Goal: Task Accomplishment & Management: Manage account settings

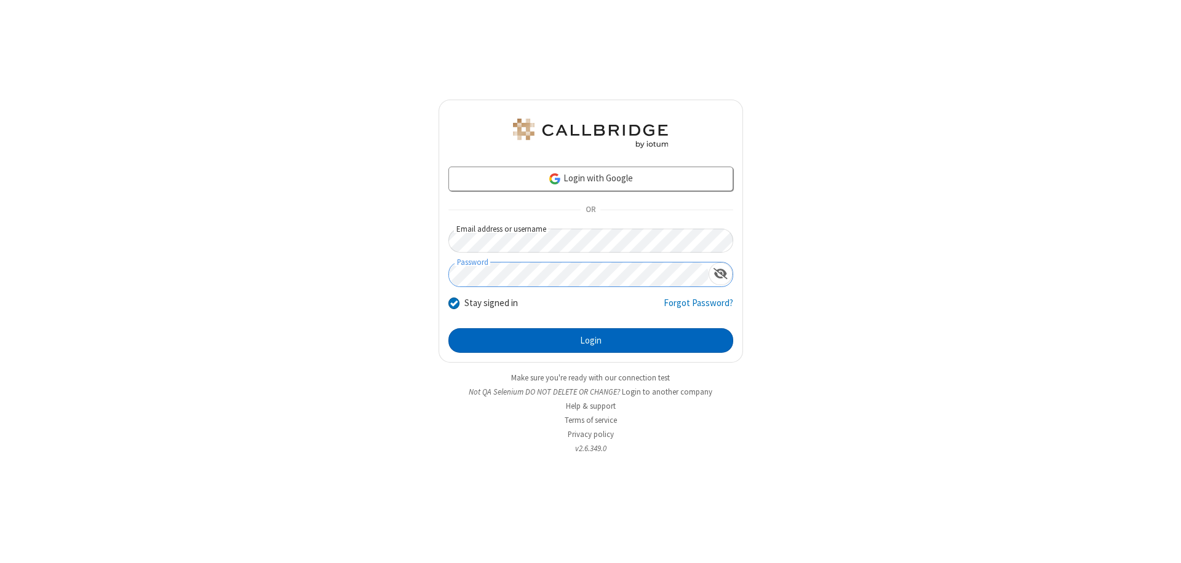
click at [590, 341] on button "Login" at bounding box center [590, 340] width 285 height 25
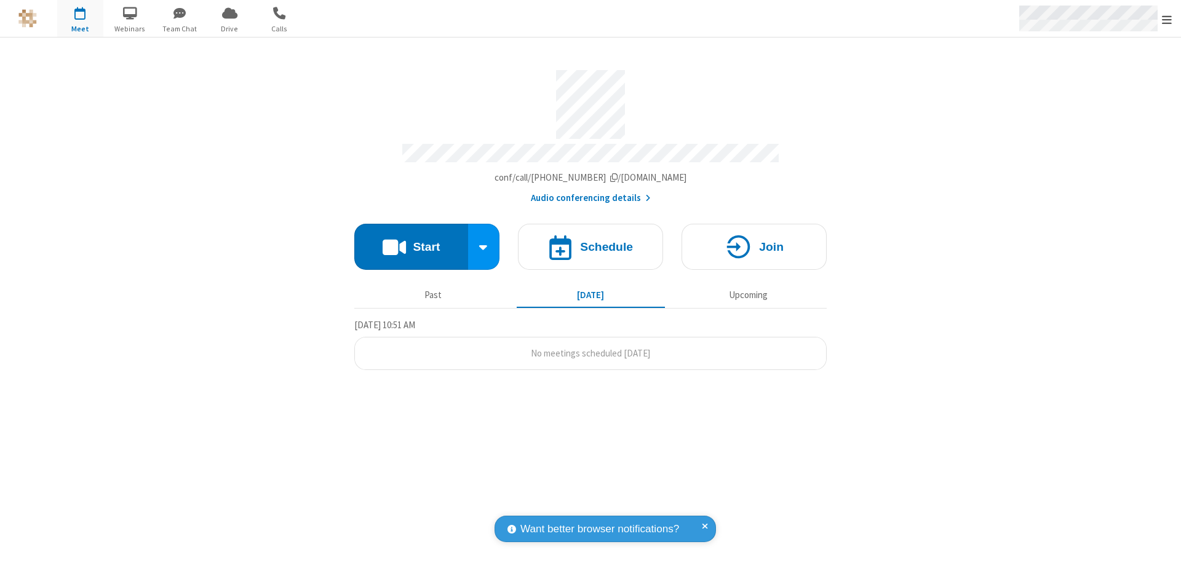
click at [1167, 19] on span "Open menu" at bounding box center [1167, 20] width 10 height 12
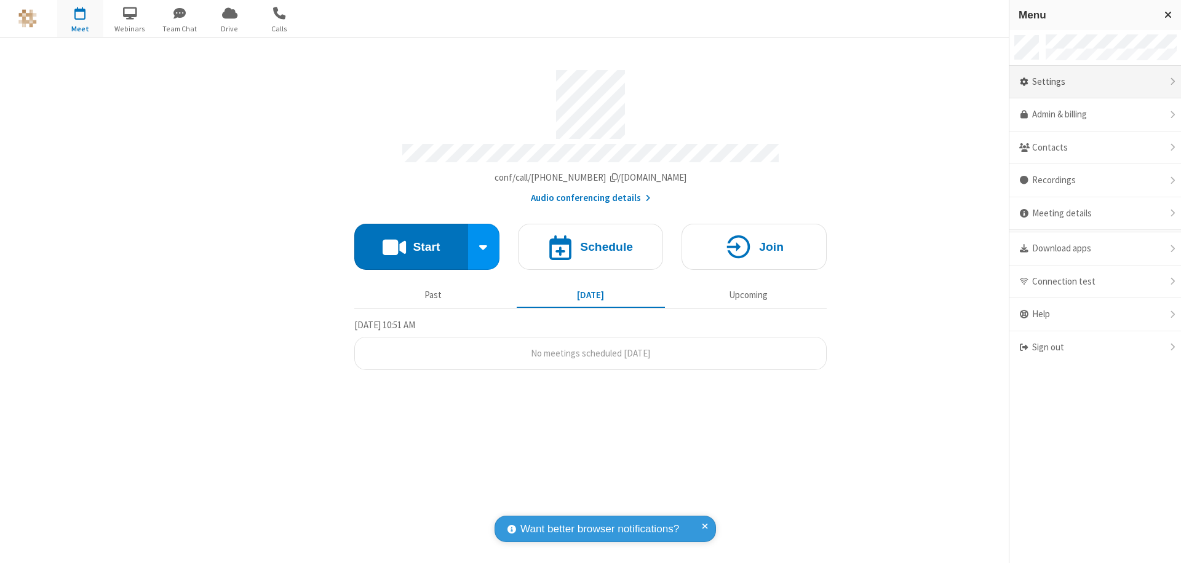
click at [1095, 82] on div "Settings" at bounding box center [1095, 82] width 172 height 33
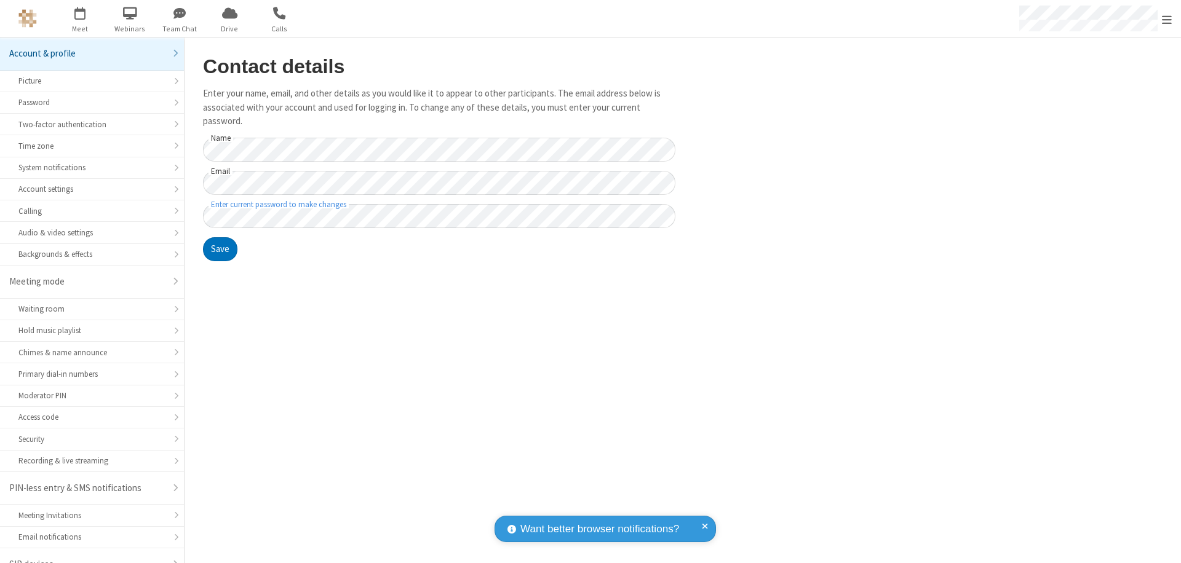
scroll to position [17, 0]
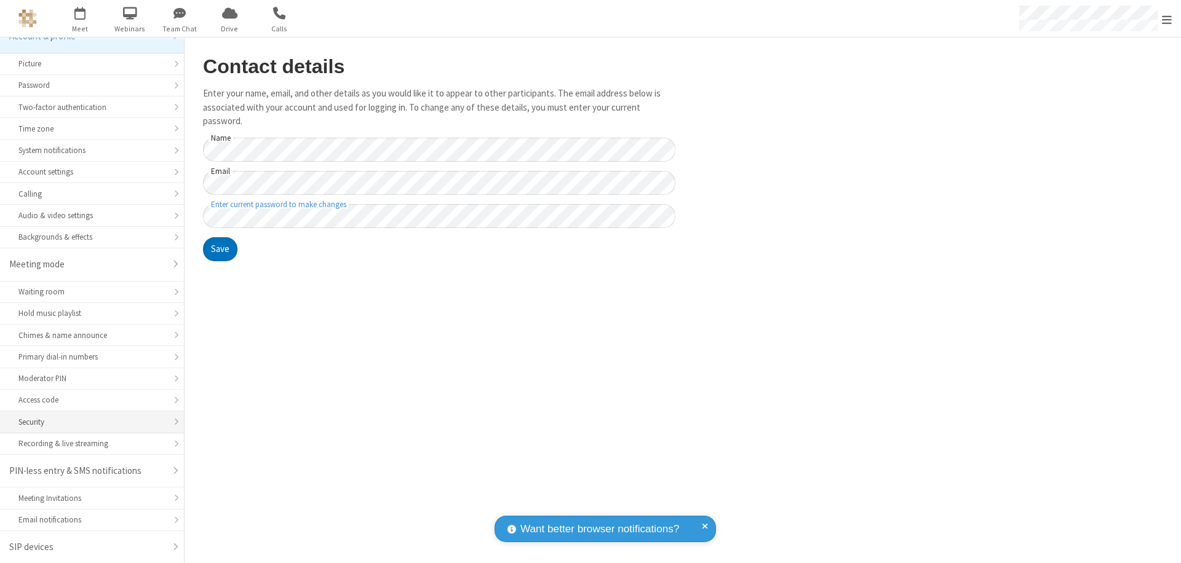
click at [87, 422] on div "Security" at bounding box center [91, 422] width 147 height 12
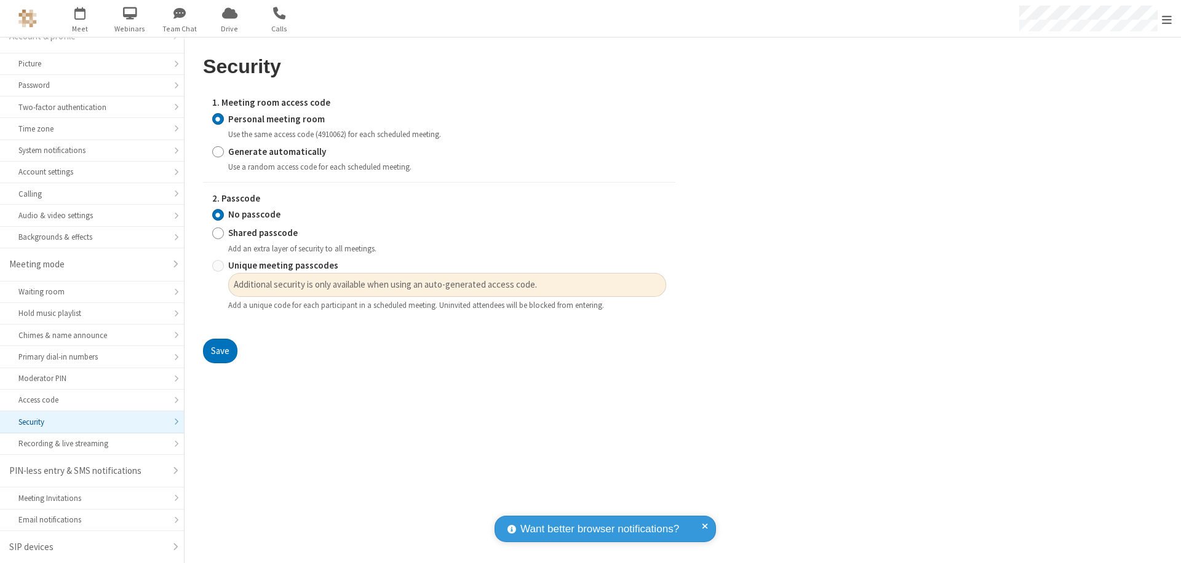
click at [218, 151] on input "Generate automatically" at bounding box center [218, 151] width 12 height 13
radio input "true"
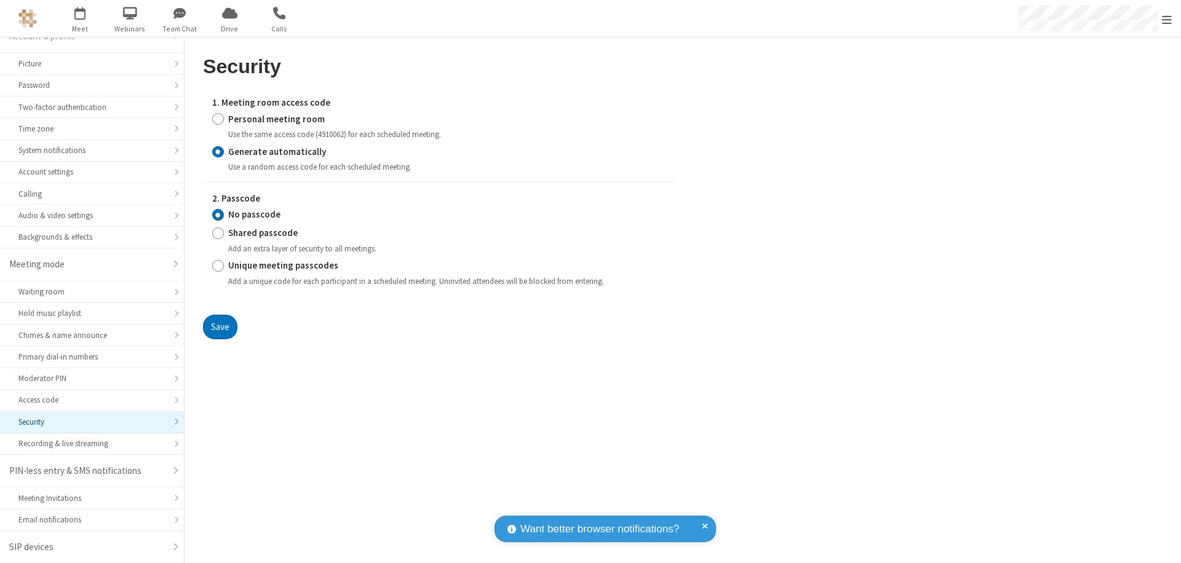
click at [218, 233] on input "Shared passcode" at bounding box center [218, 233] width 12 height 13
radio input "true"
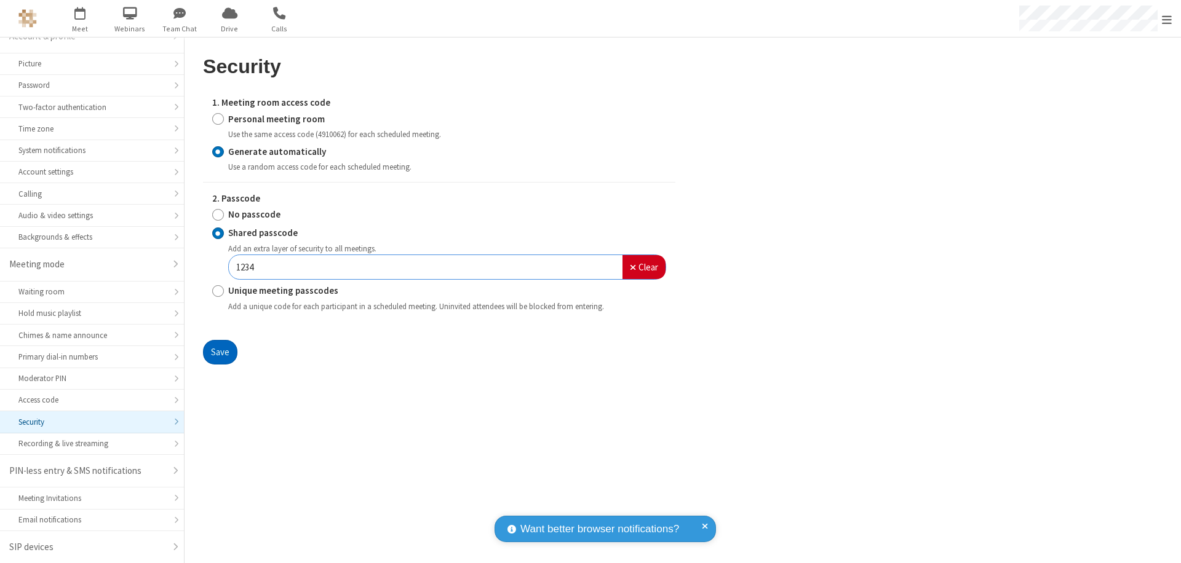
type input "1234"
click at [220, 352] on button "Save" at bounding box center [220, 352] width 34 height 25
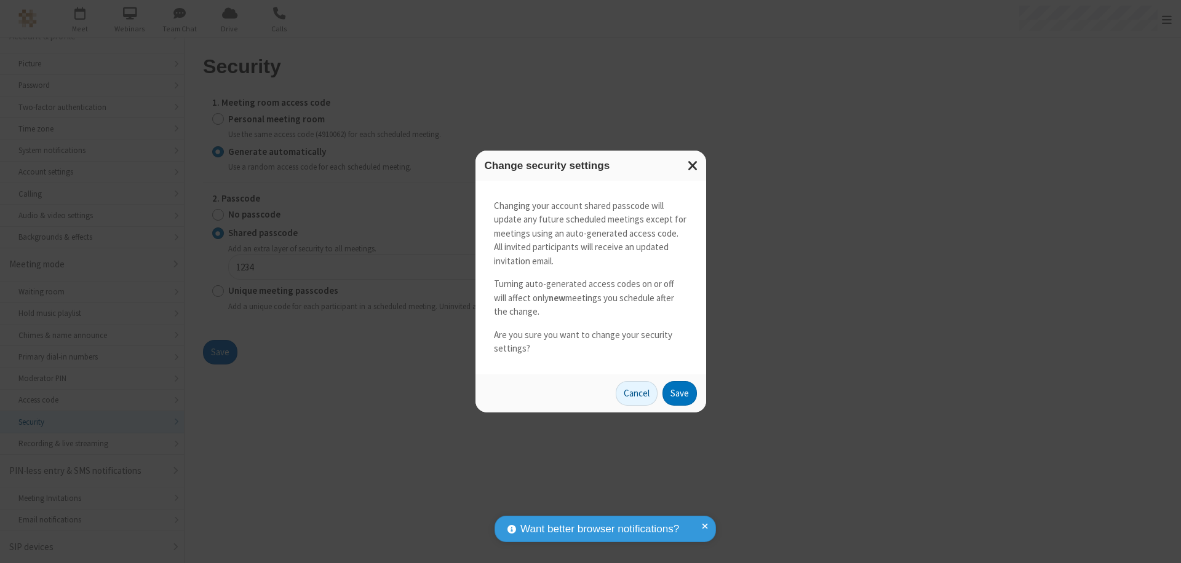
click at [679, 393] on button "Save" at bounding box center [679, 393] width 34 height 25
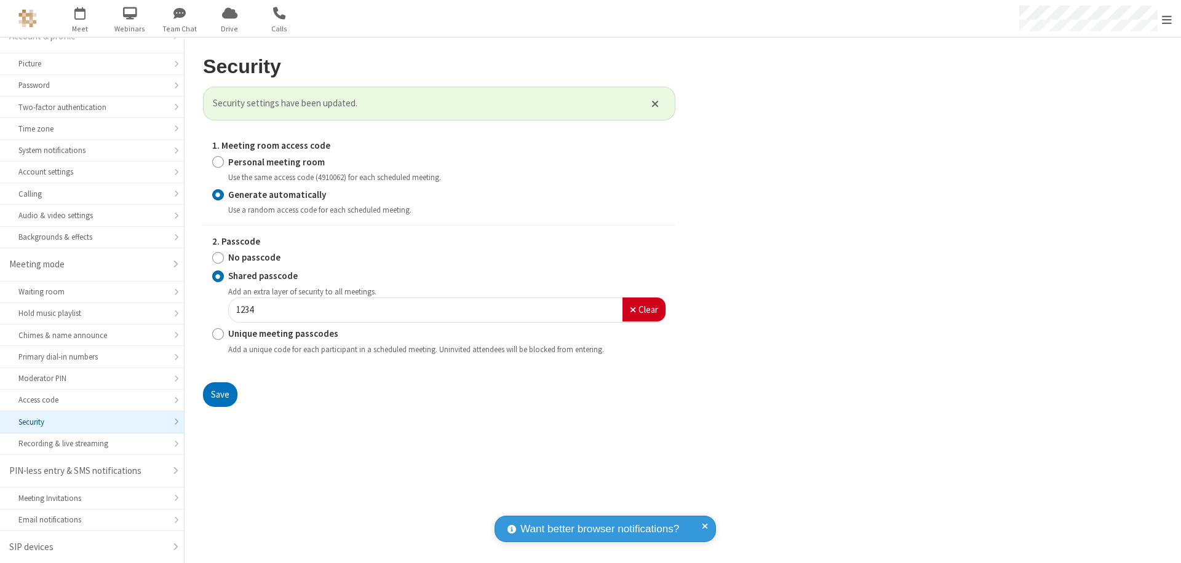
click at [1167, 19] on span "Open menu" at bounding box center [1167, 20] width 10 height 12
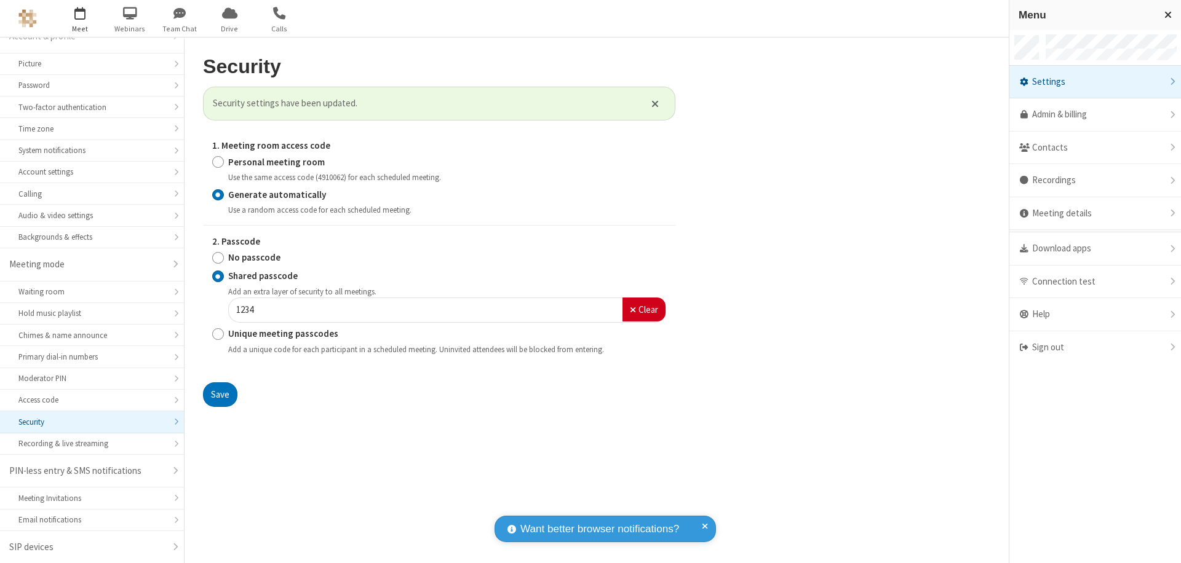
click at [80, 18] on span "button" at bounding box center [80, 12] width 46 height 21
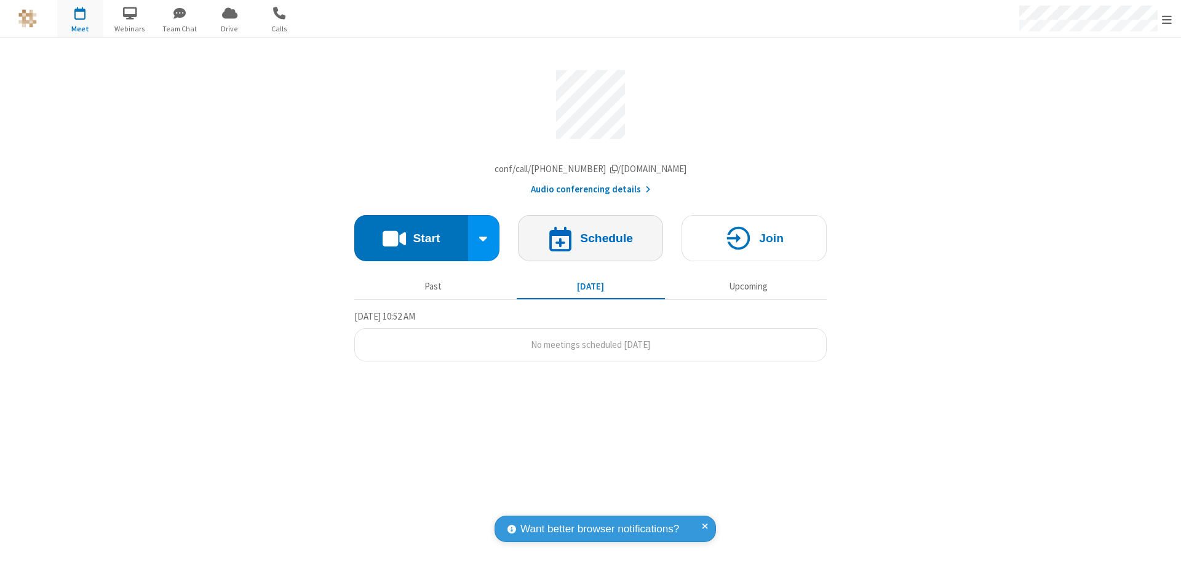
click at [590, 241] on h4 "Schedule" at bounding box center [606, 238] width 53 height 12
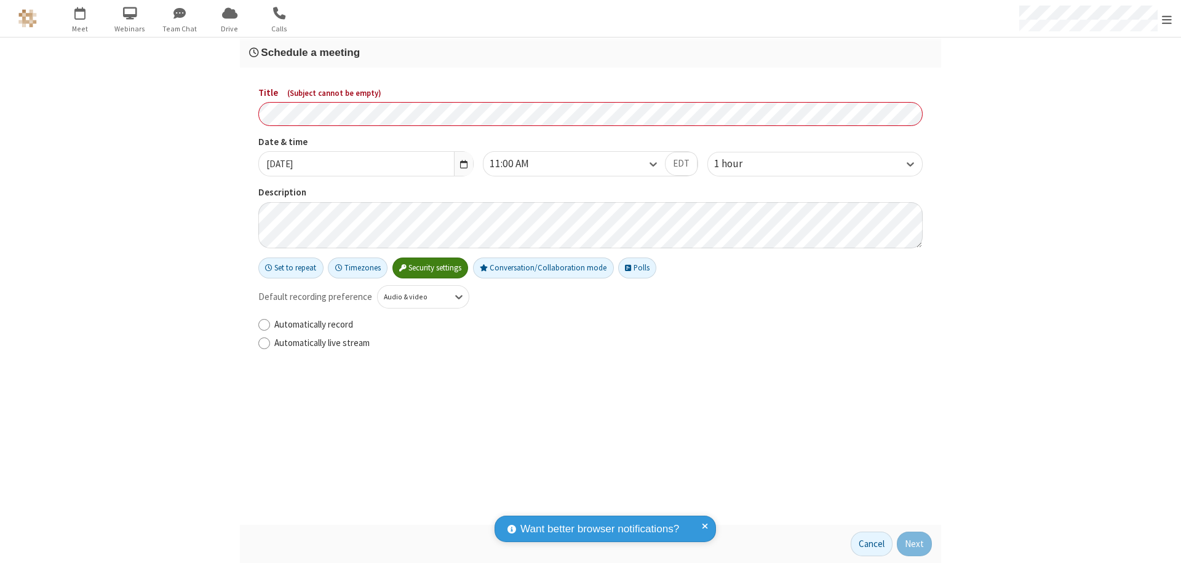
click at [590, 52] on h3 "Schedule a meeting" at bounding box center [590, 53] width 683 height 12
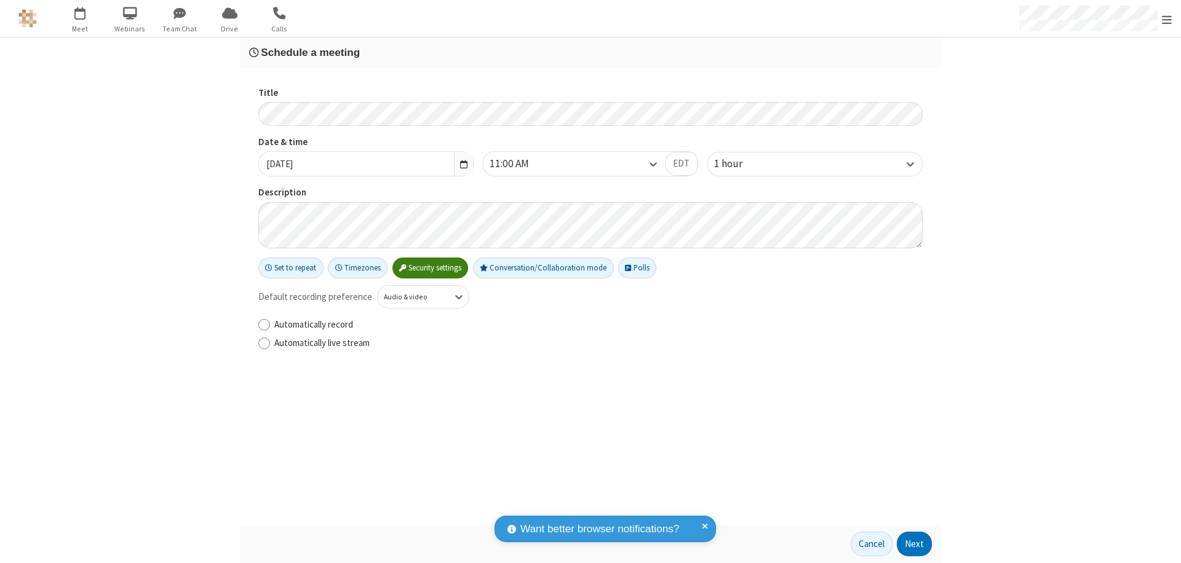
click at [914, 544] on button "Next" at bounding box center [914, 544] width 35 height 25
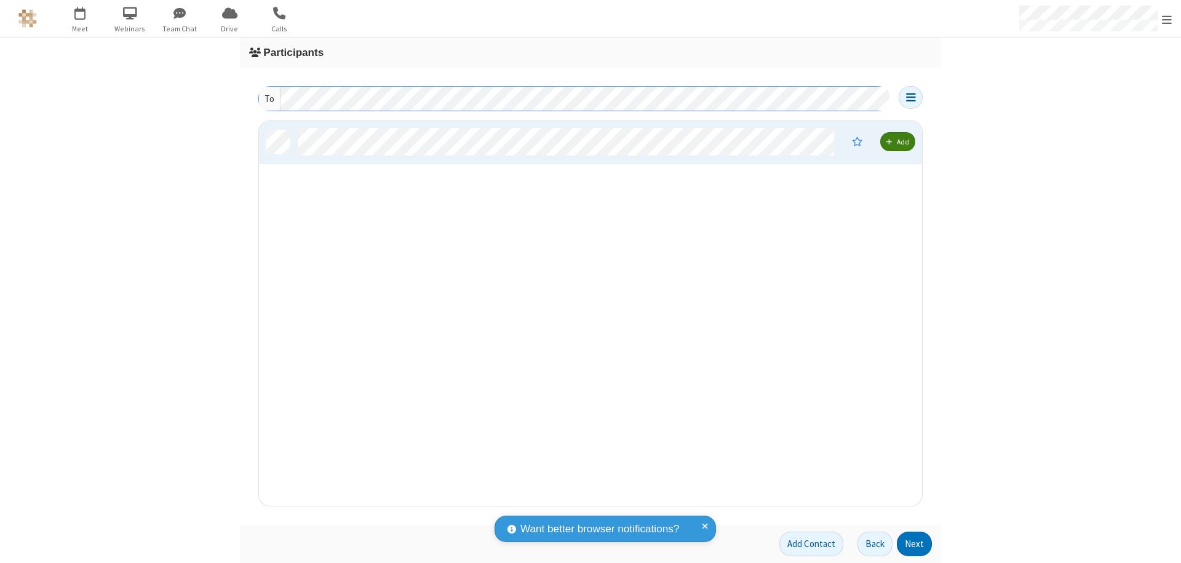
scroll to position [376, 654]
click at [914, 544] on button "Next" at bounding box center [914, 544] width 35 height 25
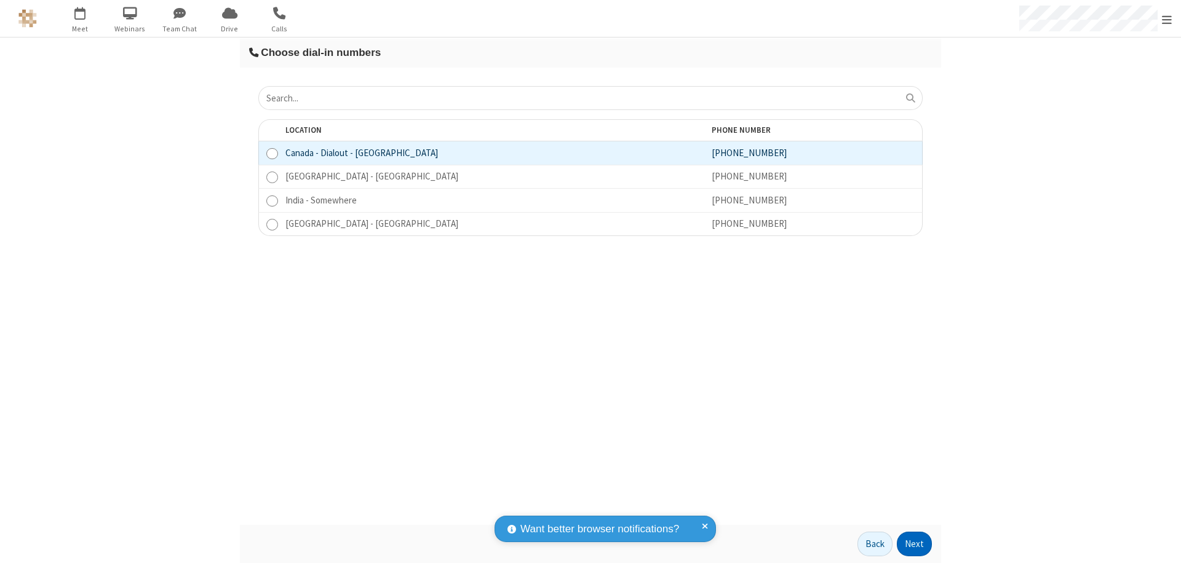
click at [914, 544] on button "Next" at bounding box center [914, 544] width 35 height 25
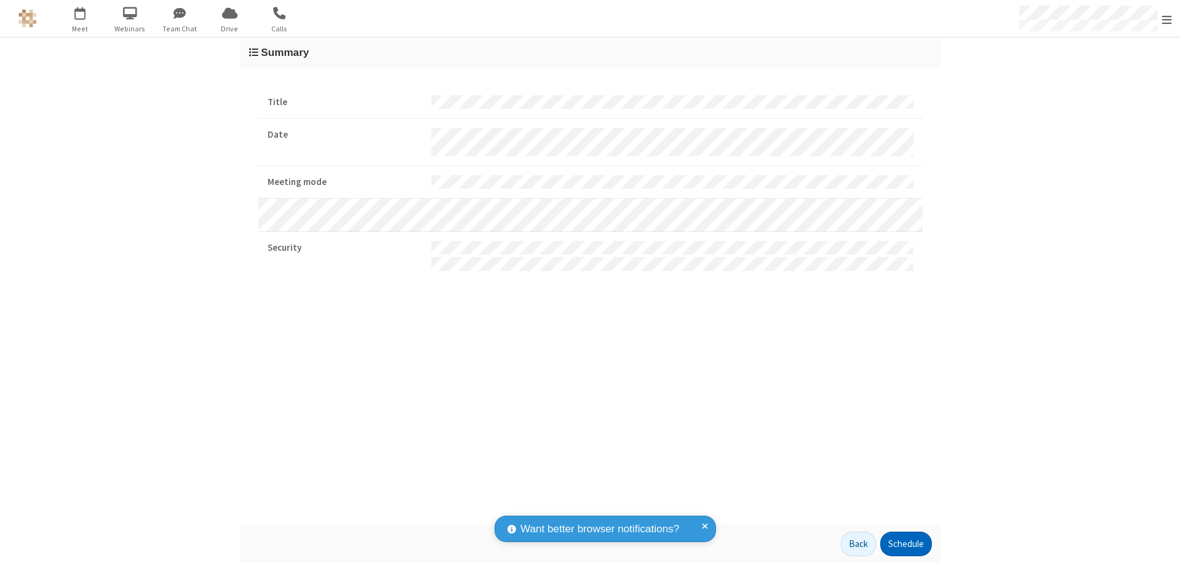
click at [905, 544] on button "Schedule" at bounding box center [906, 544] width 52 height 25
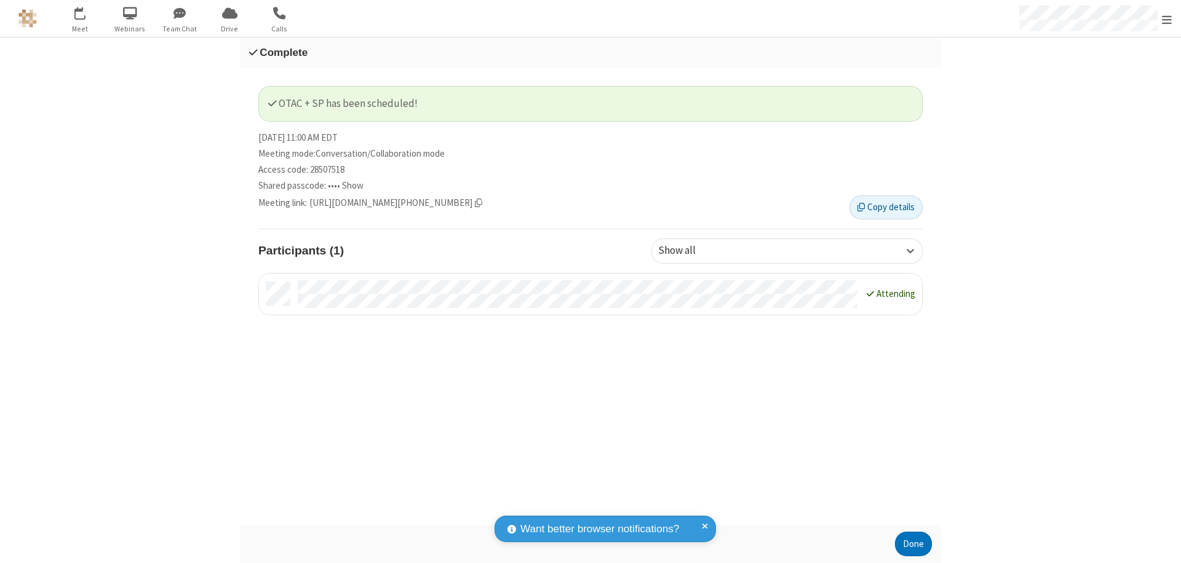
click at [1167, 18] on span "Open menu" at bounding box center [1167, 20] width 10 height 12
click at [1095, 347] on div "Sign out" at bounding box center [1095, 347] width 172 height 33
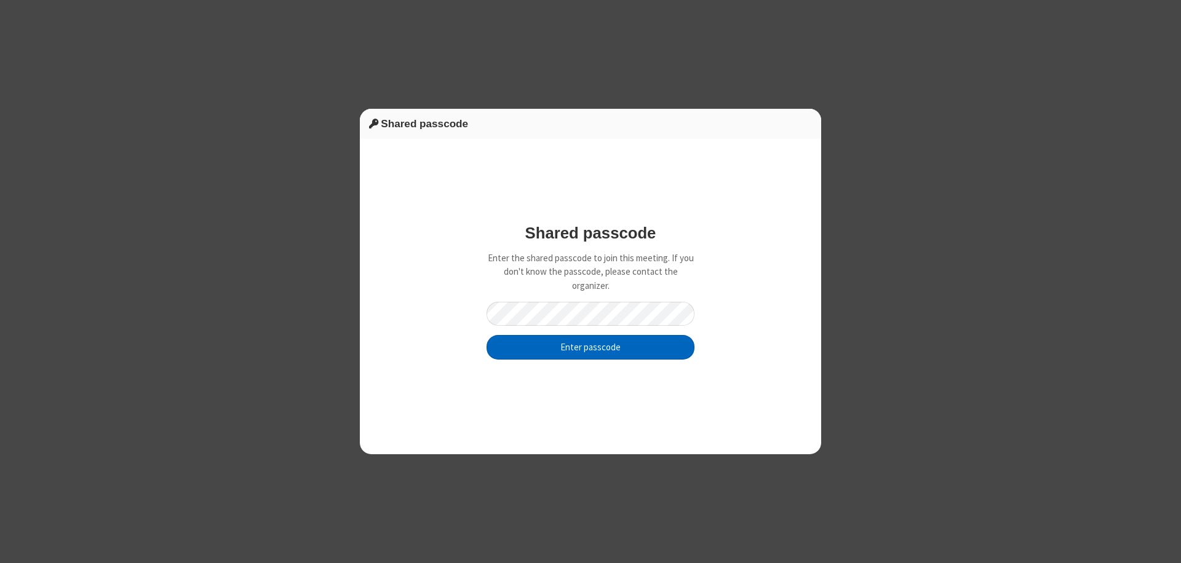
click at [590, 347] on button "Enter passcode" at bounding box center [590, 347] width 208 height 25
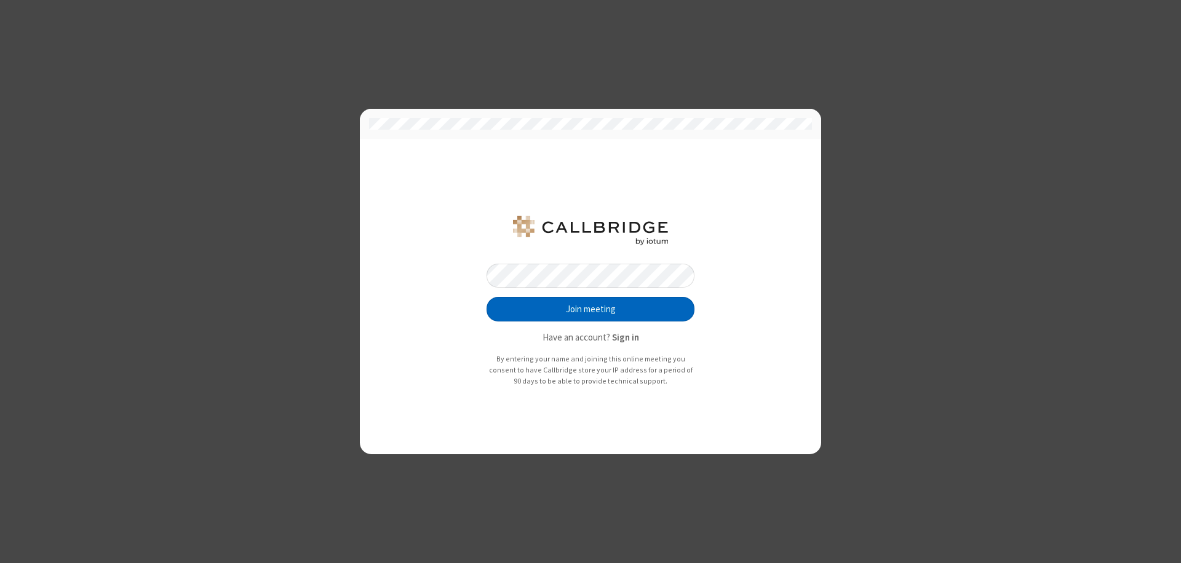
click at [590, 309] on button "Join meeting" at bounding box center [590, 309] width 208 height 25
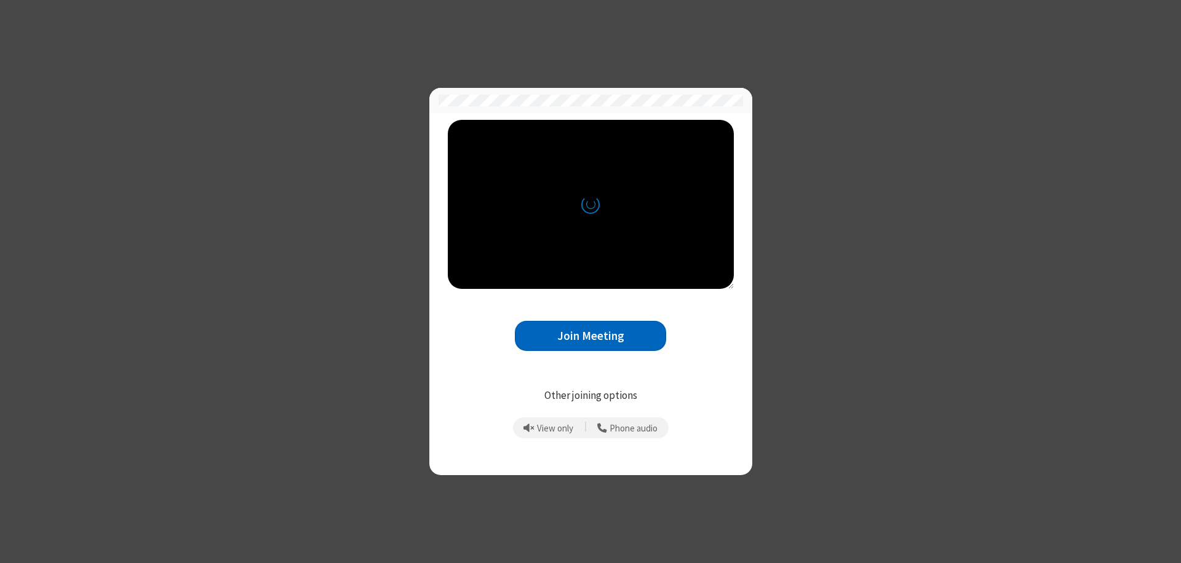
click at [590, 336] on button "Join Meeting" at bounding box center [590, 336] width 151 height 30
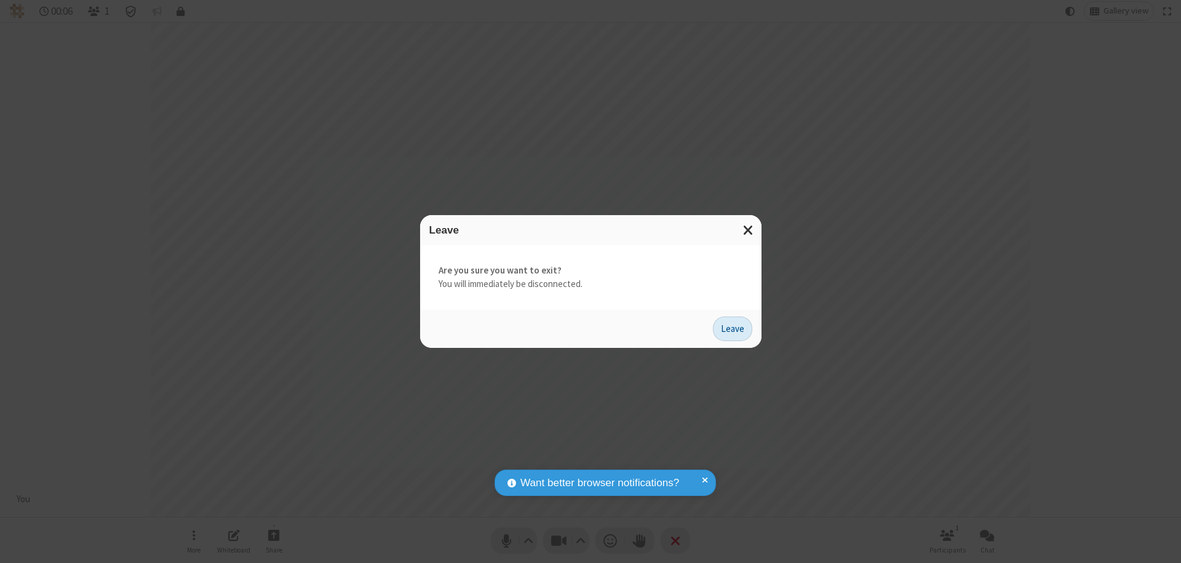
click at [732, 328] on button "Leave" at bounding box center [732, 329] width 39 height 25
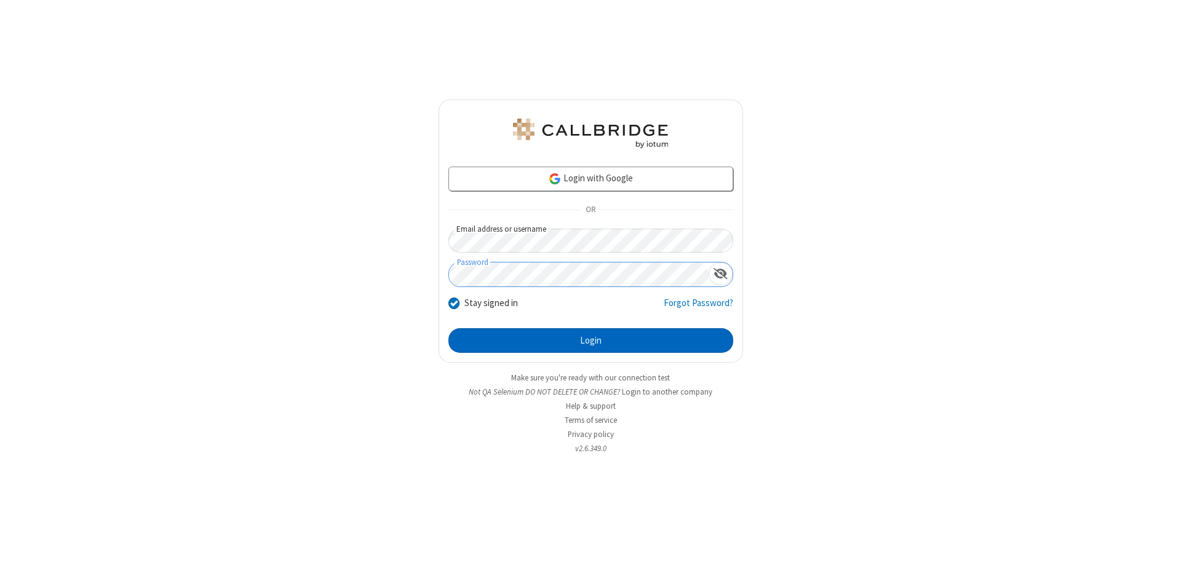
click at [590, 341] on button "Login" at bounding box center [590, 340] width 285 height 25
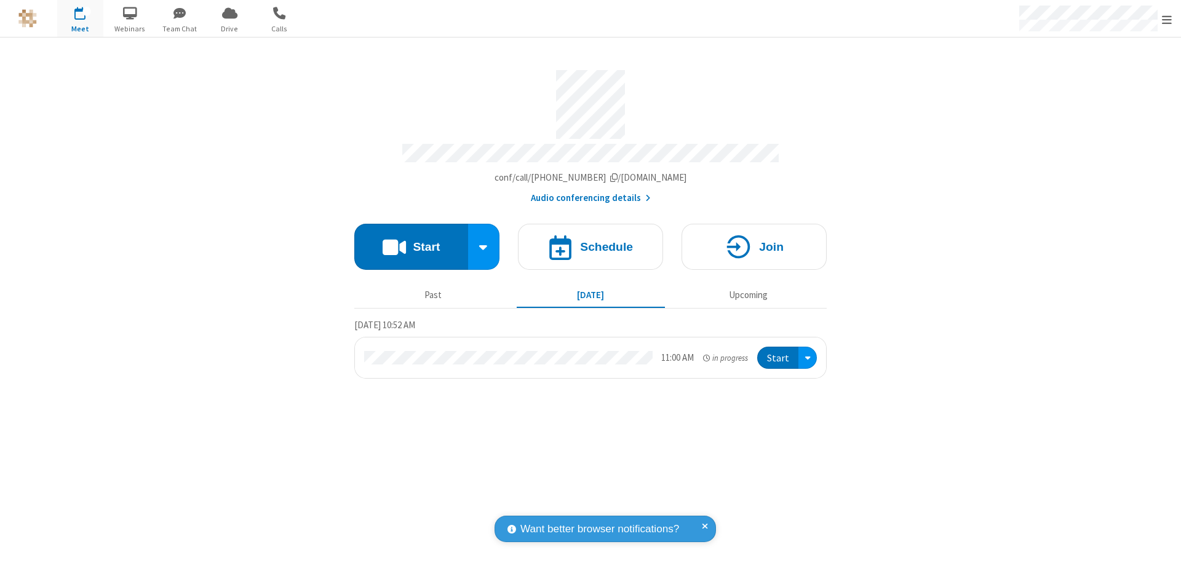
click at [1167, 19] on span "Open menu" at bounding box center [1167, 20] width 10 height 12
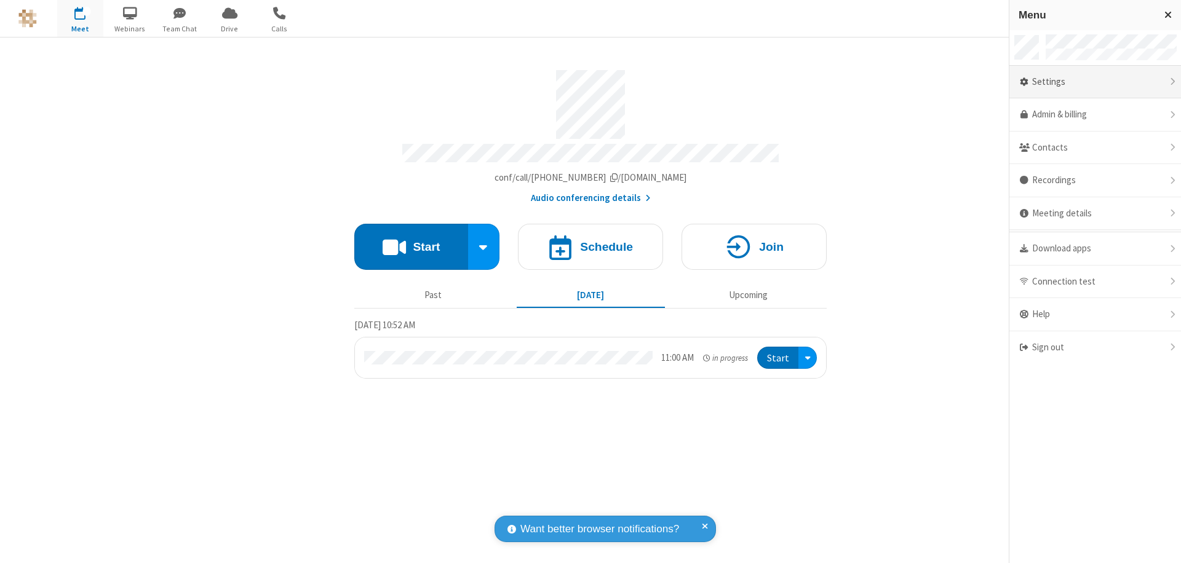
click at [1095, 82] on div "Settings" at bounding box center [1095, 82] width 172 height 33
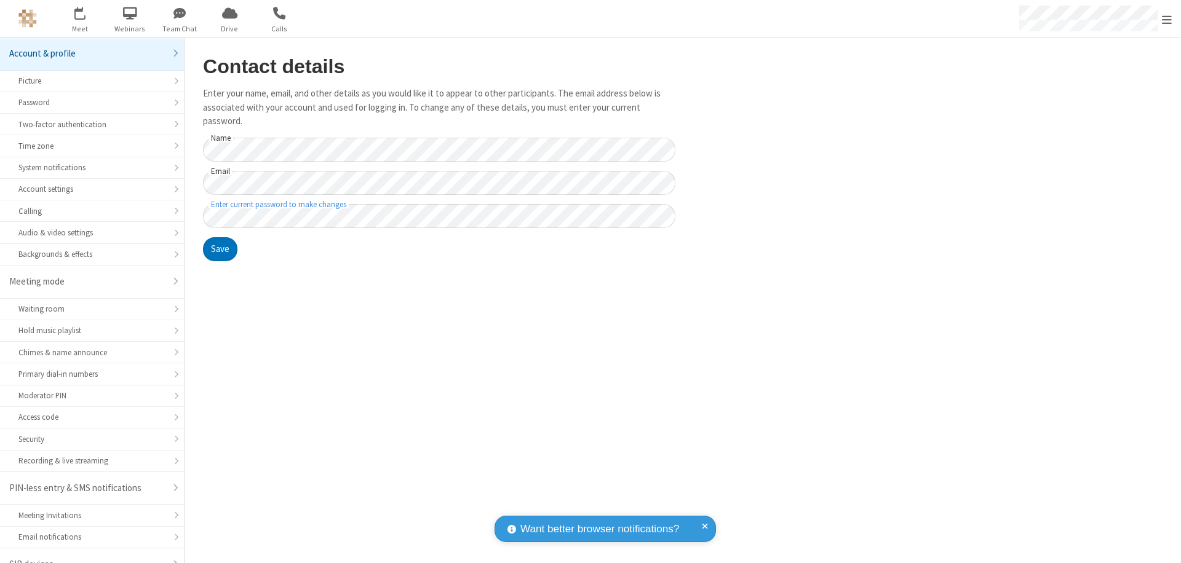
scroll to position [17, 0]
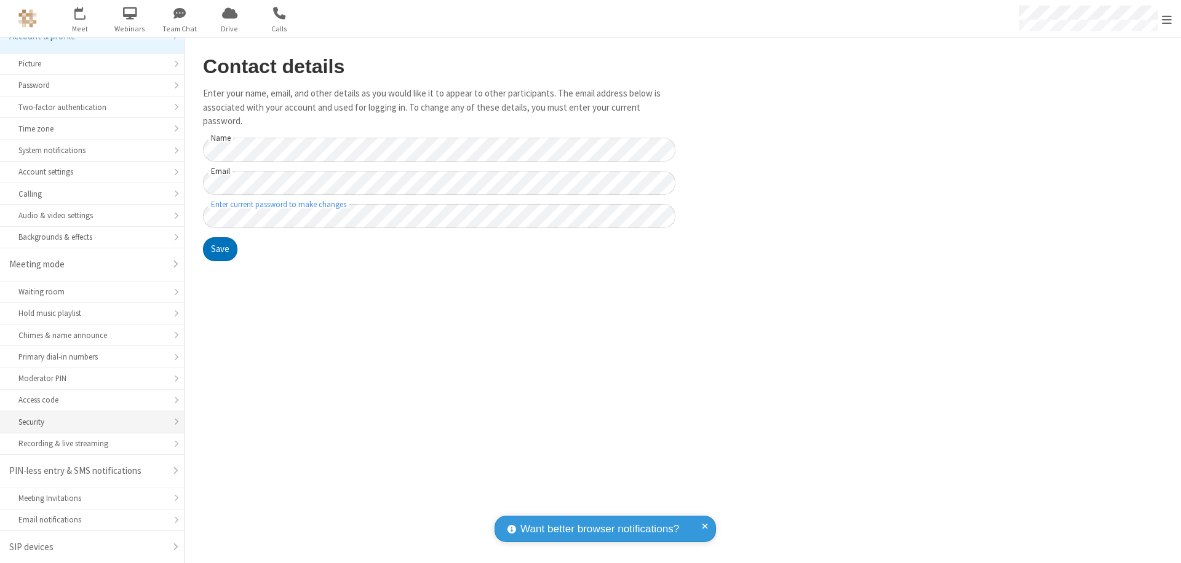
click at [87, 422] on div "Security" at bounding box center [91, 422] width 147 height 12
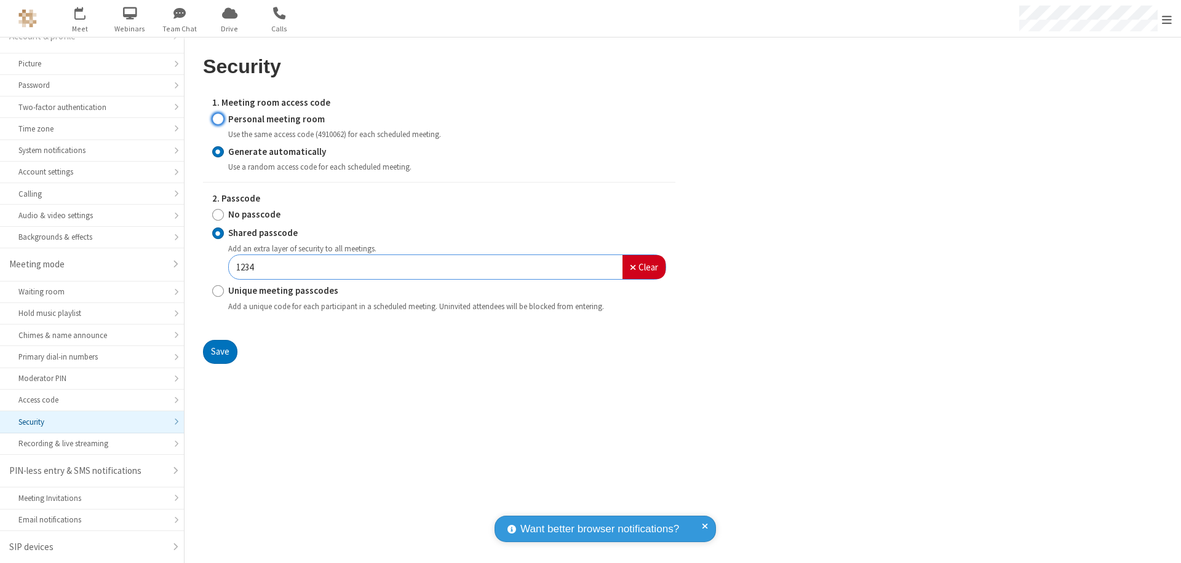
click at [218, 119] on input "Personal meeting room" at bounding box center [218, 119] width 12 height 13
radio input "true"
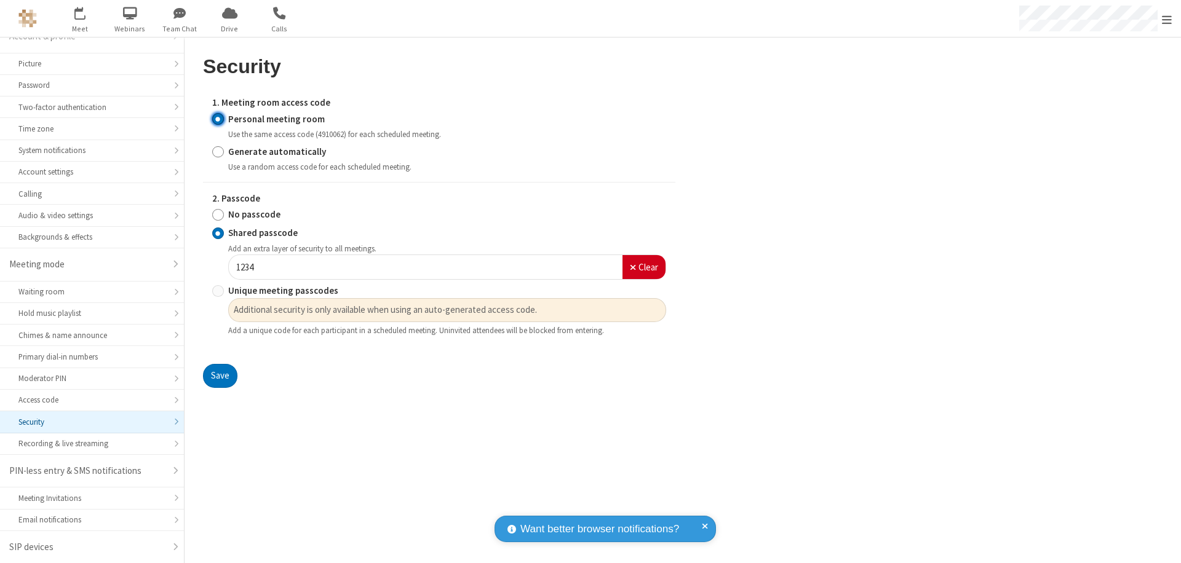
click at [218, 215] on input "No passcode" at bounding box center [218, 214] width 12 height 13
radio input "true"
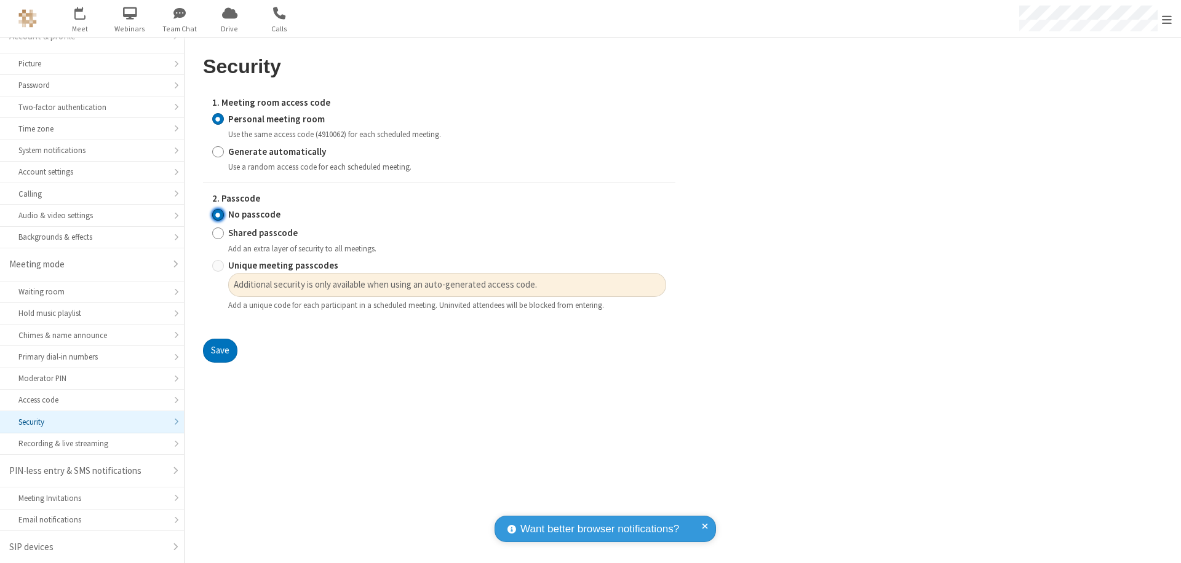
click at [220, 351] on button "Save" at bounding box center [220, 351] width 34 height 25
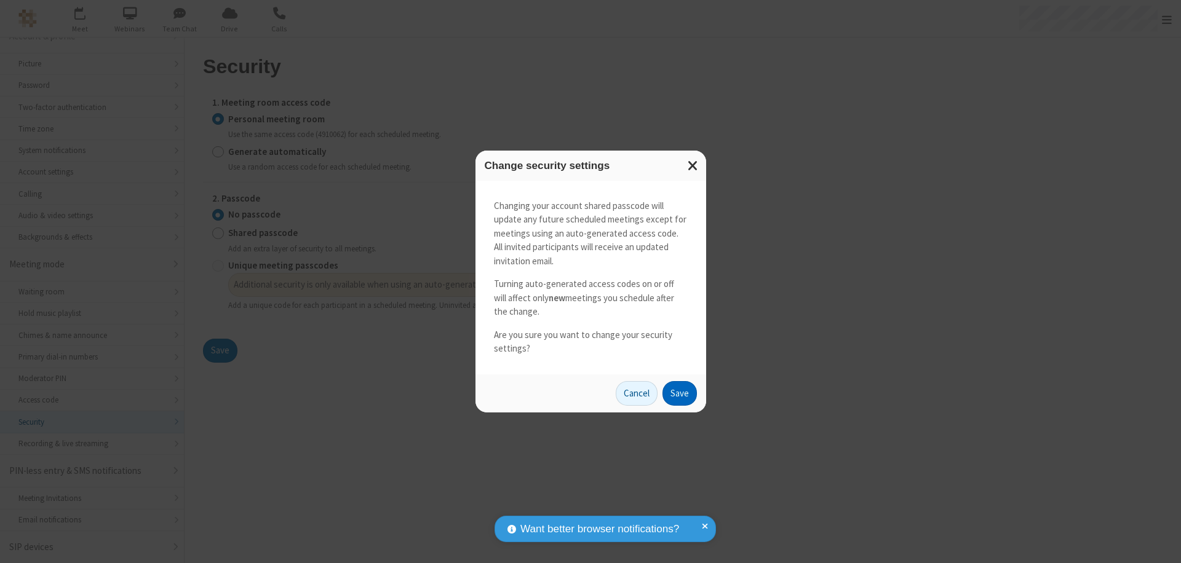
click at [679, 393] on button "Save" at bounding box center [679, 393] width 34 height 25
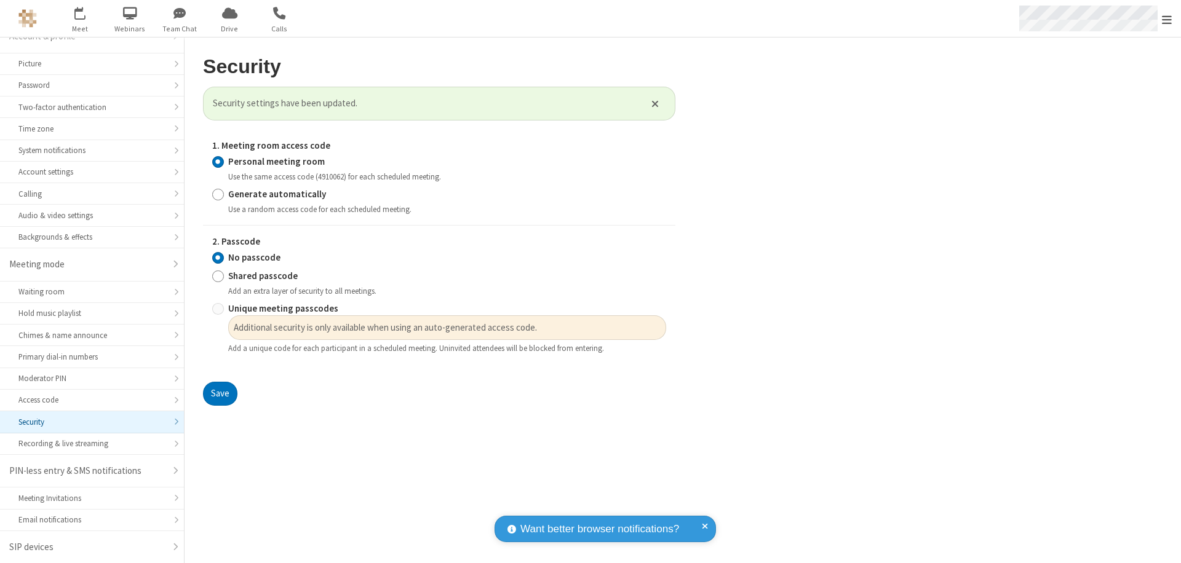
click at [1167, 18] on span "Open menu" at bounding box center [1167, 20] width 10 height 12
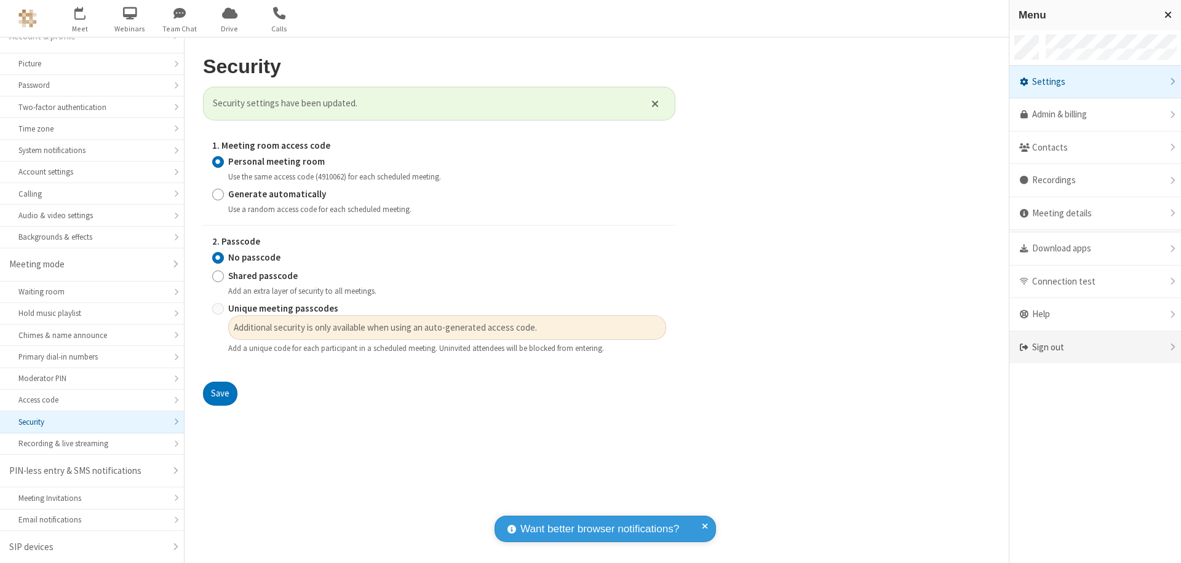
click at [1095, 347] on div "Sign out" at bounding box center [1095, 347] width 172 height 33
